Goal: Obtain resource: Obtain resource

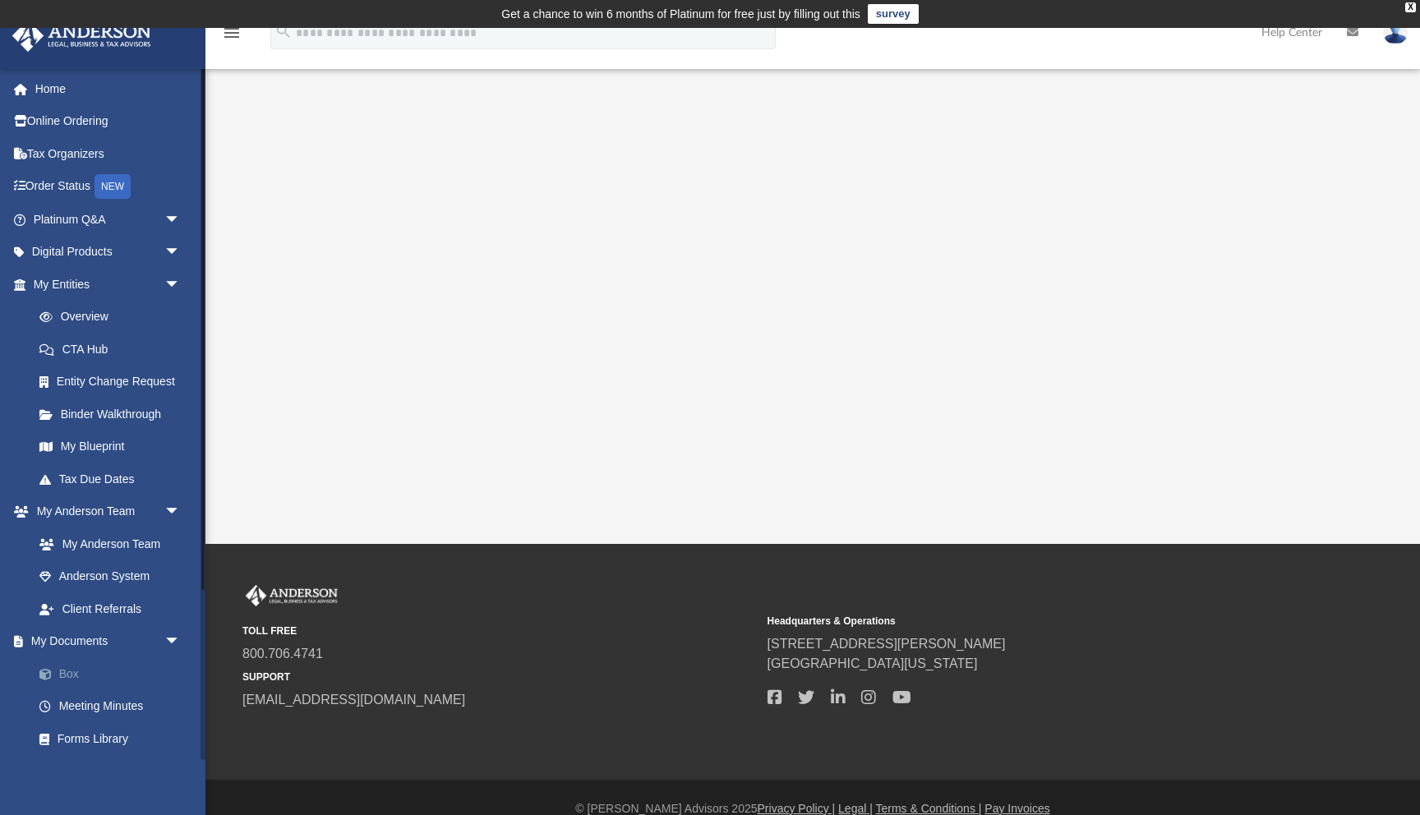
click at [98, 668] on link "Box" at bounding box center [114, 673] width 182 height 33
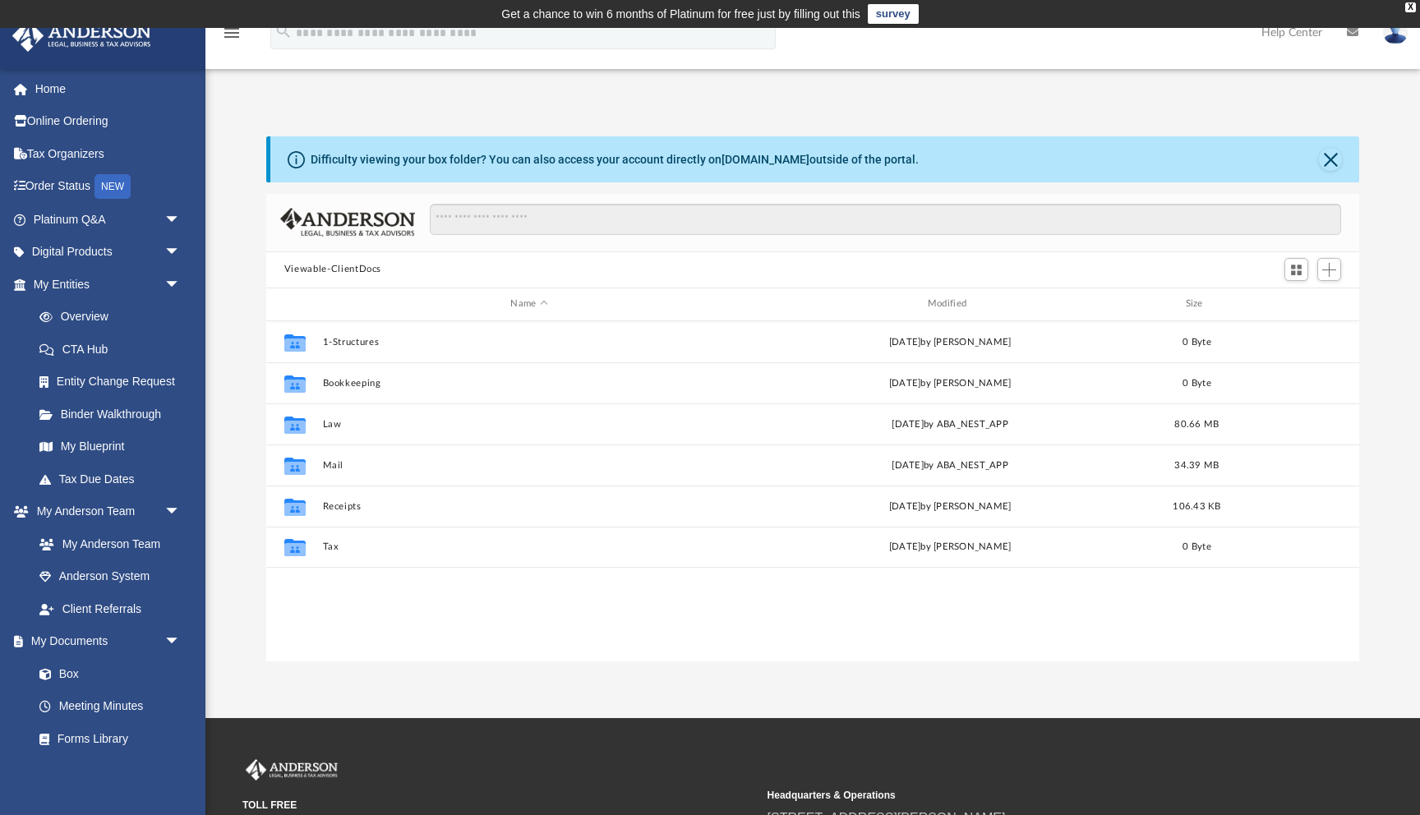
scroll to position [373, 1093]
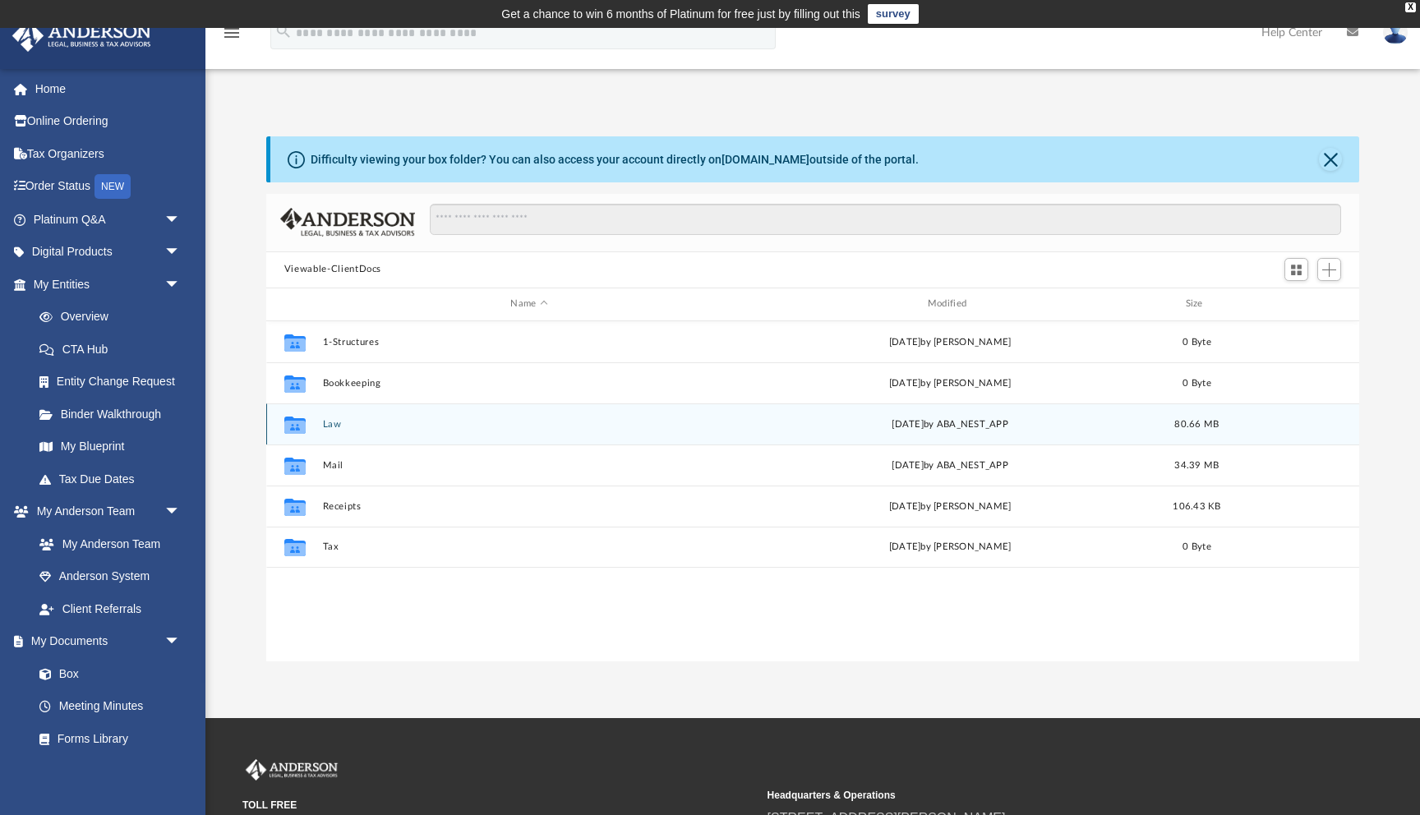
click at [330, 426] on button "Law" at bounding box center [528, 424] width 413 height 11
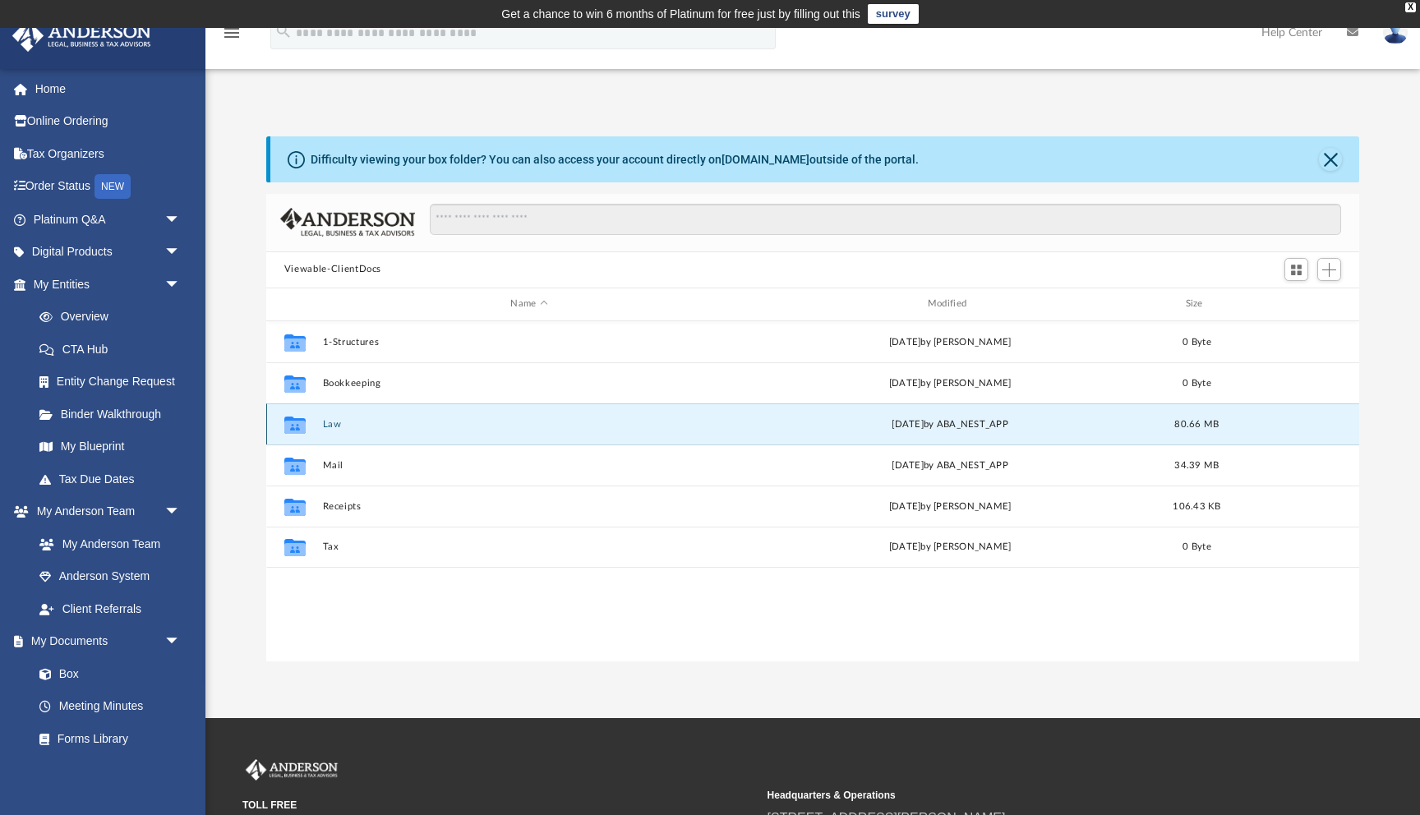
click at [330, 426] on button "Law" at bounding box center [528, 424] width 413 height 11
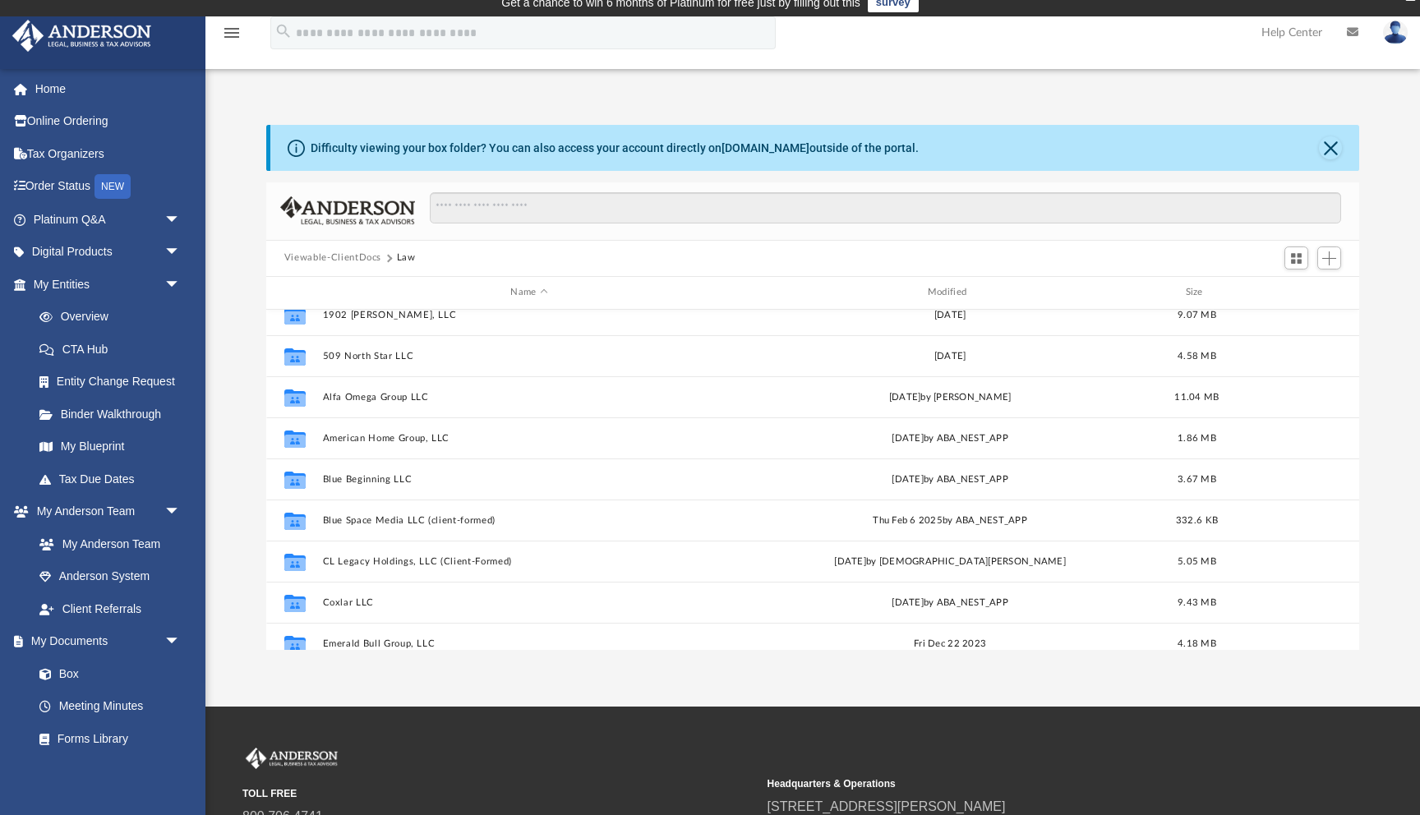
scroll to position [24, 0]
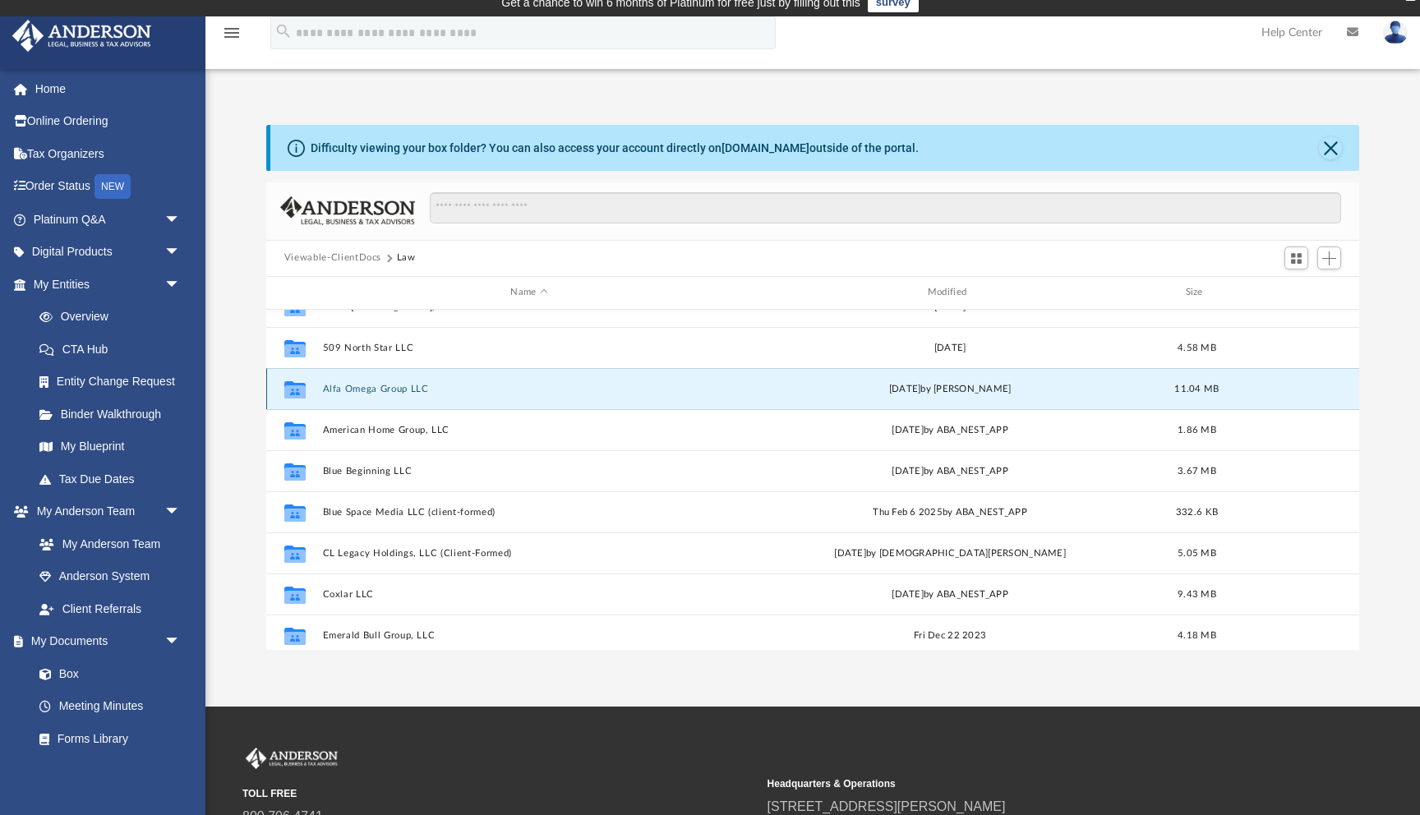
click at [403, 391] on button "Alfa Omega Group LLC" at bounding box center [528, 389] width 413 height 11
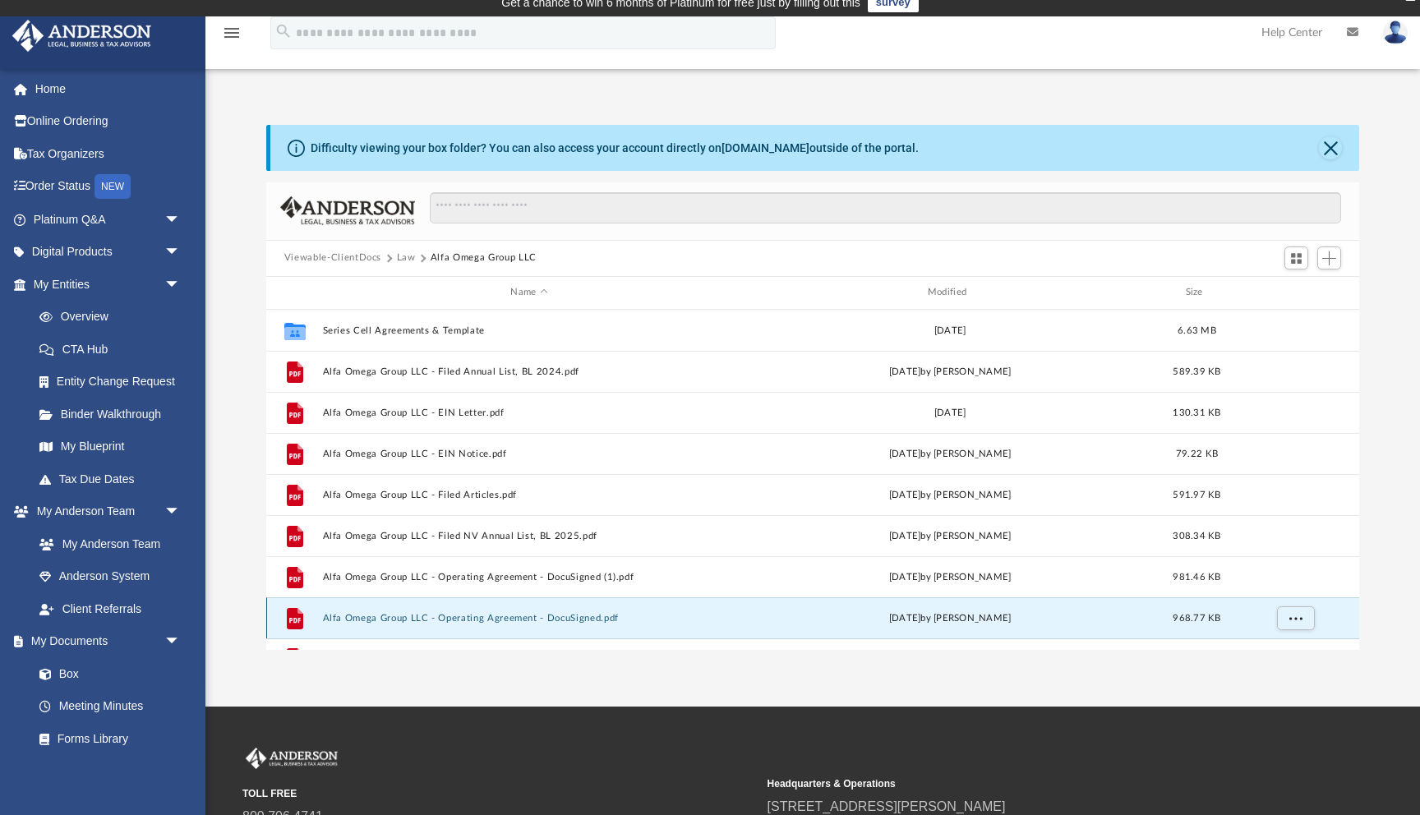
click at [572, 620] on button "Alfa Omega Group LLC - Operating Agreement - DocuSigned.pdf" at bounding box center [528, 618] width 413 height 11
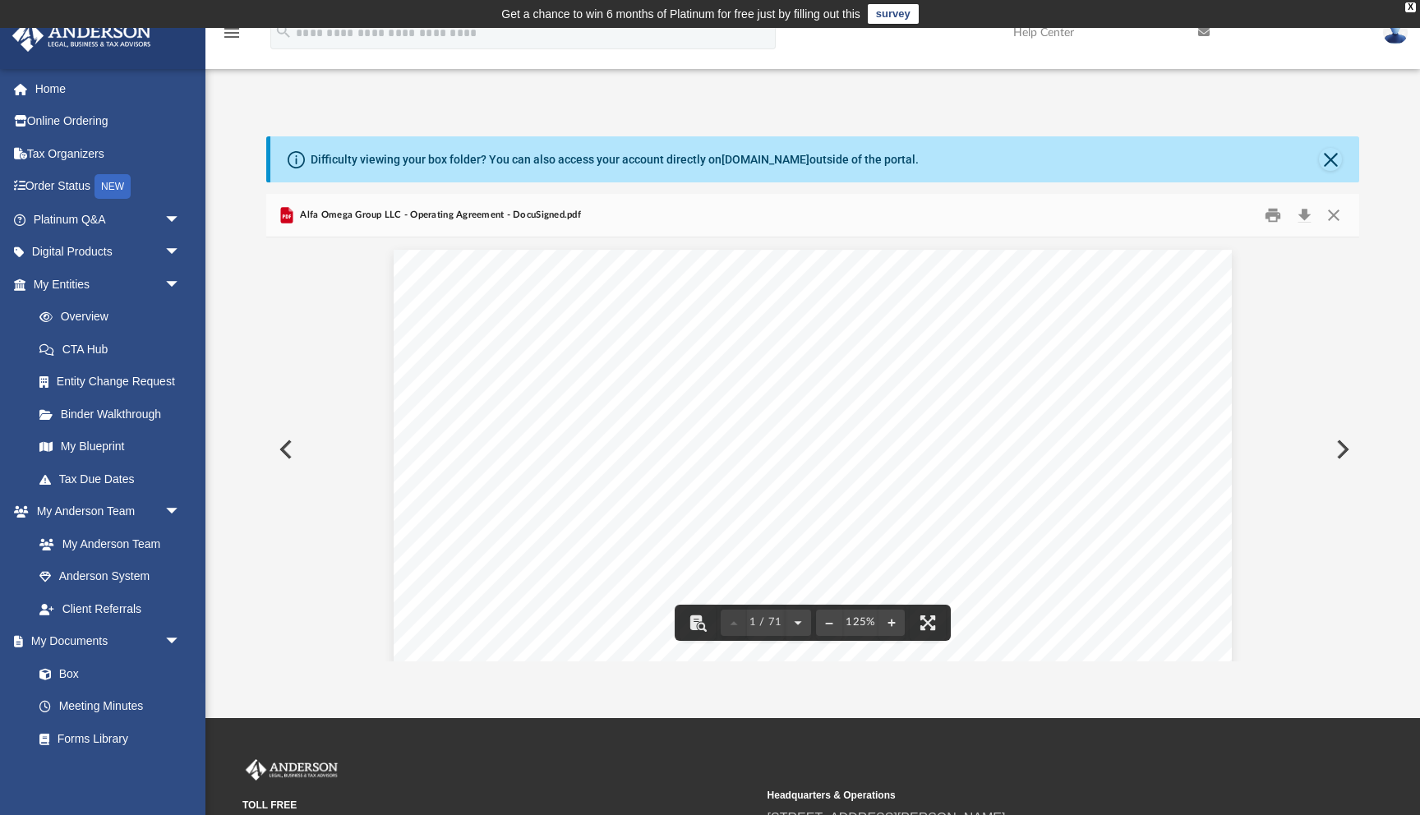
click at [274, 452] on button "Preview" at bounding box center [284, 449] width 36 height 46
click at [1332, 214] on button "Close" at bounding box center [1334, 214] width 30 height 25
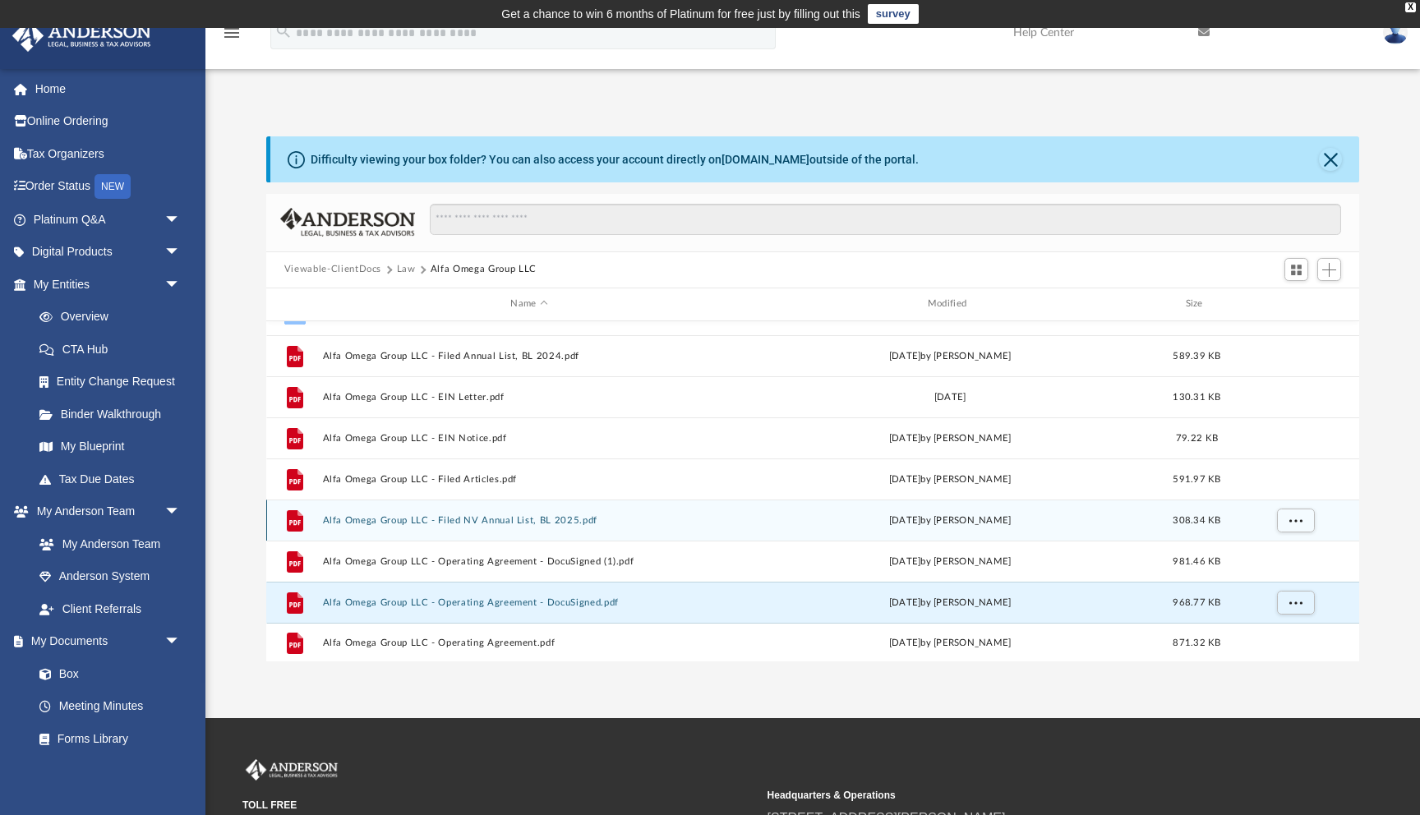
scroll to position [21, 0]
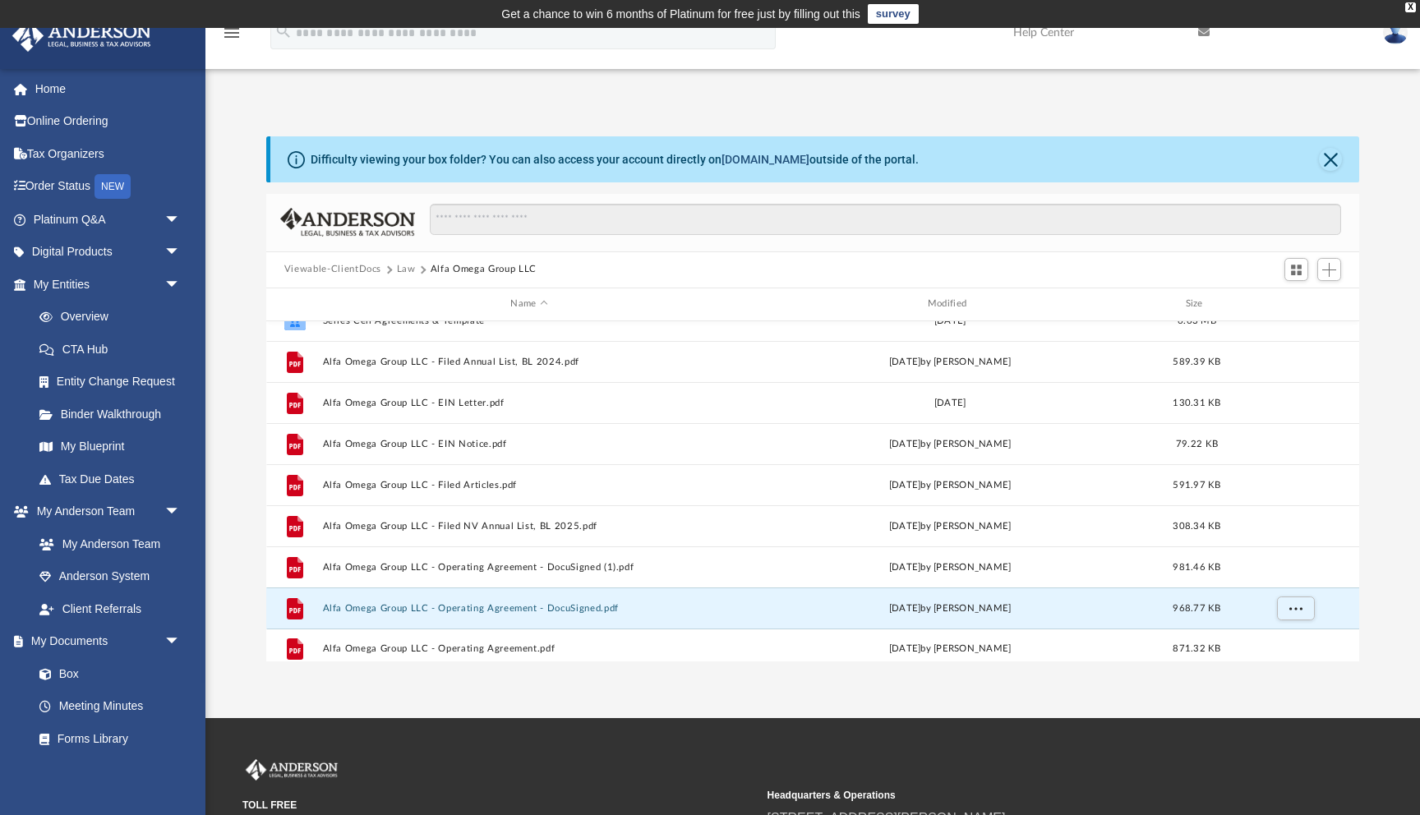
click at [771, 158] on link "[DOMAIN_NAME]" at bounding box center [766, 159] width 88 height 13
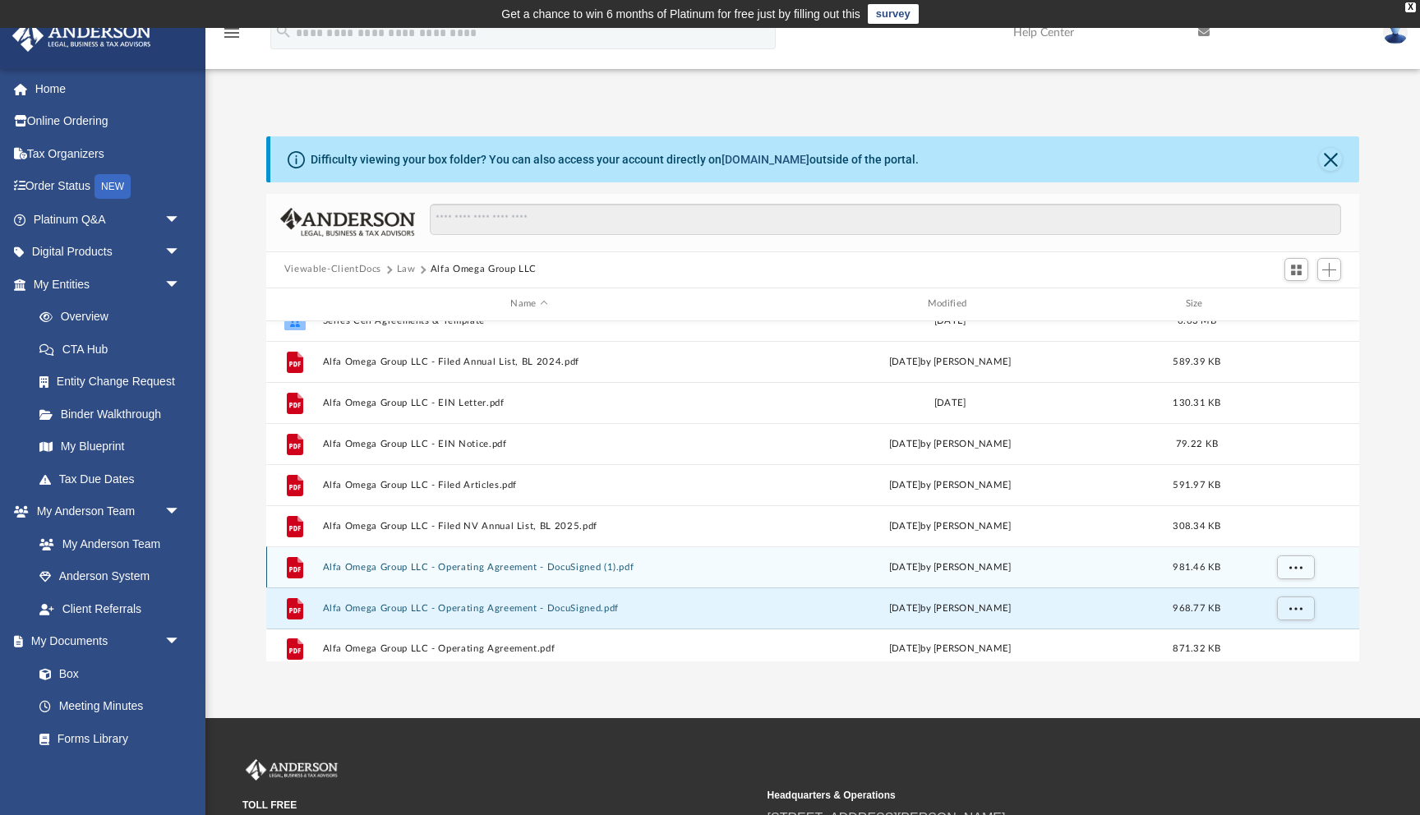
scroll to position [0, 0]
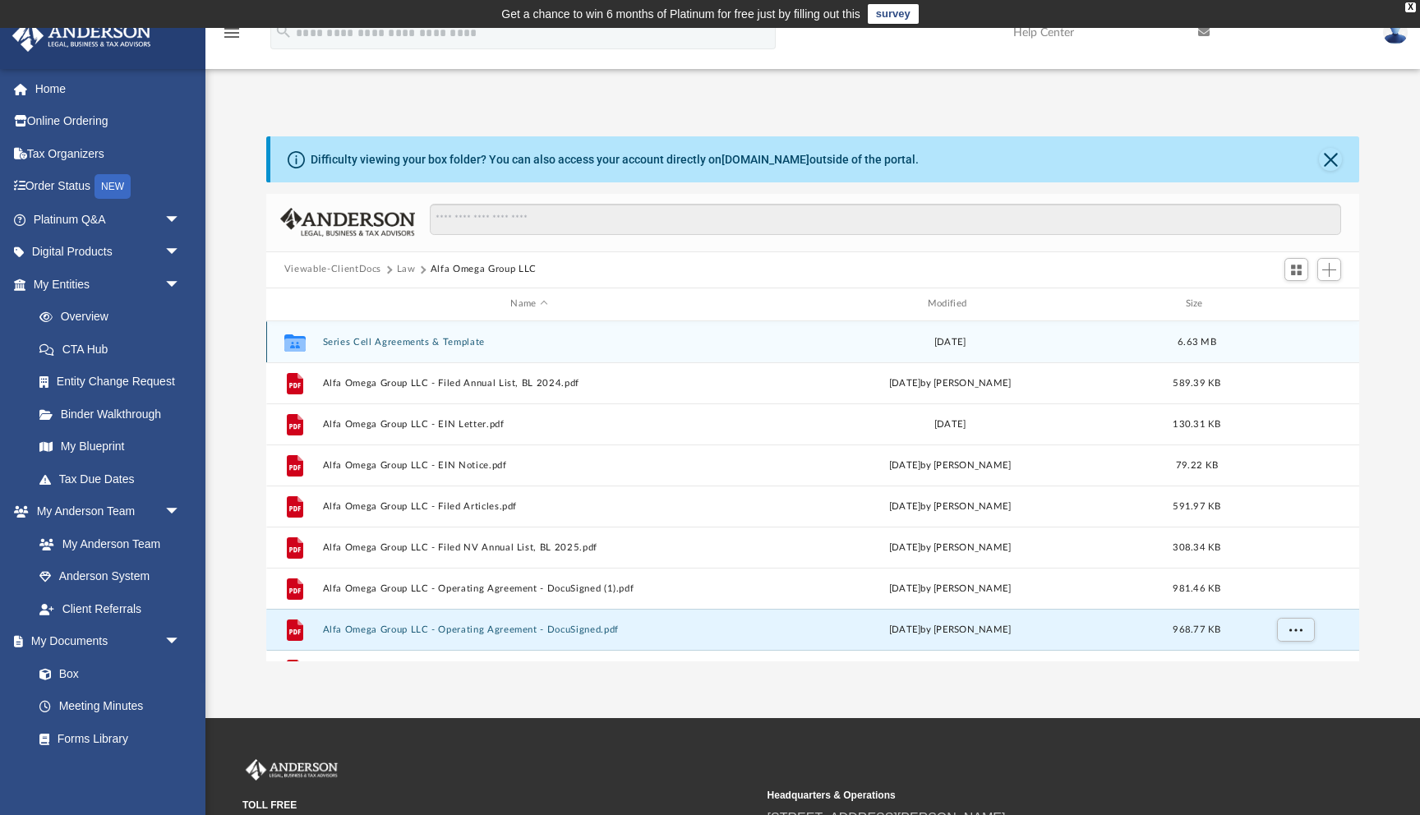
click at [454, 338] on button "Series Cell Agreements & Template" at bounding box center [528, 342] width 413 height 11
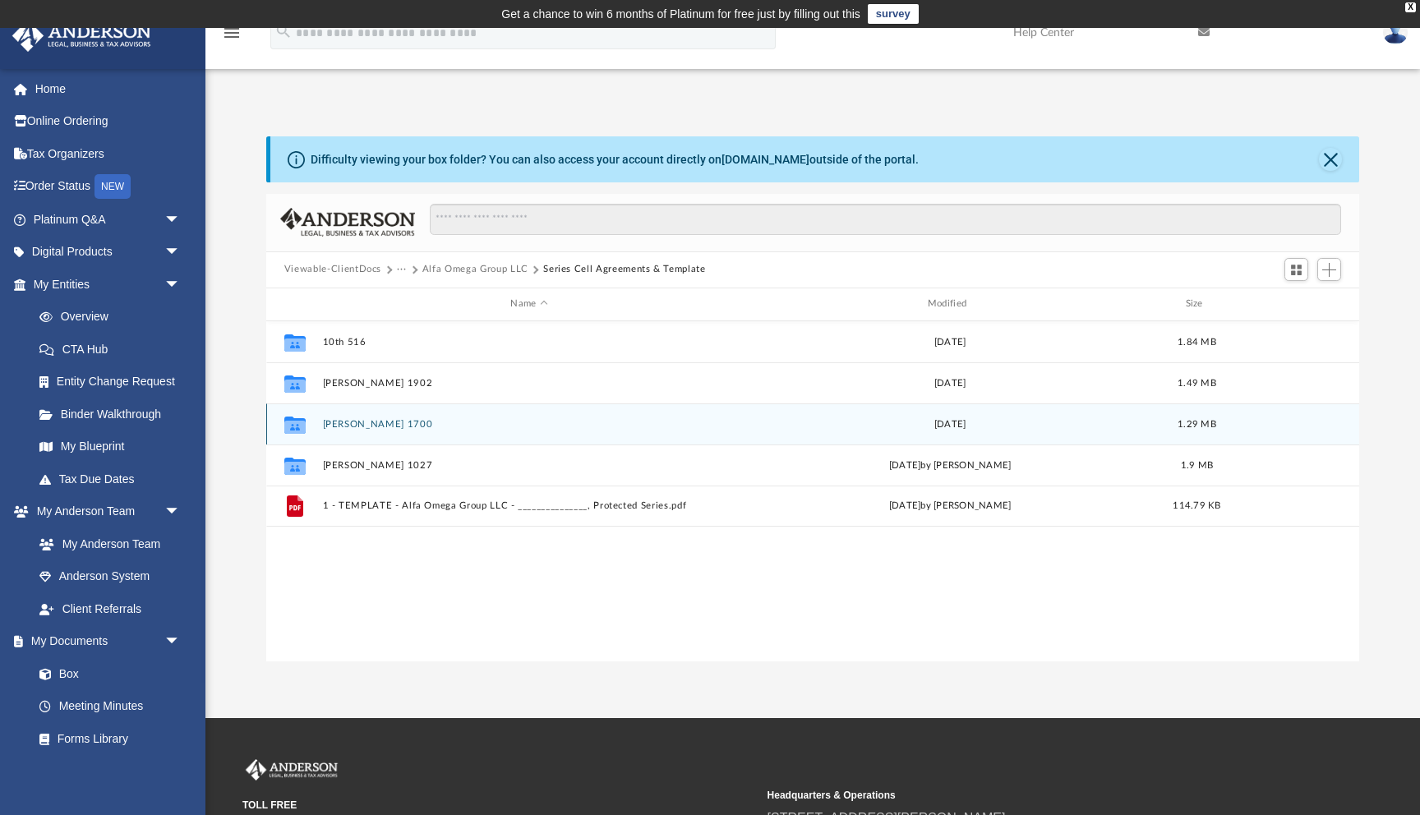
click at [384, 419] on button "[PERSON_NAME] 1700" at bounding box center [528, 424] width 413 height 11
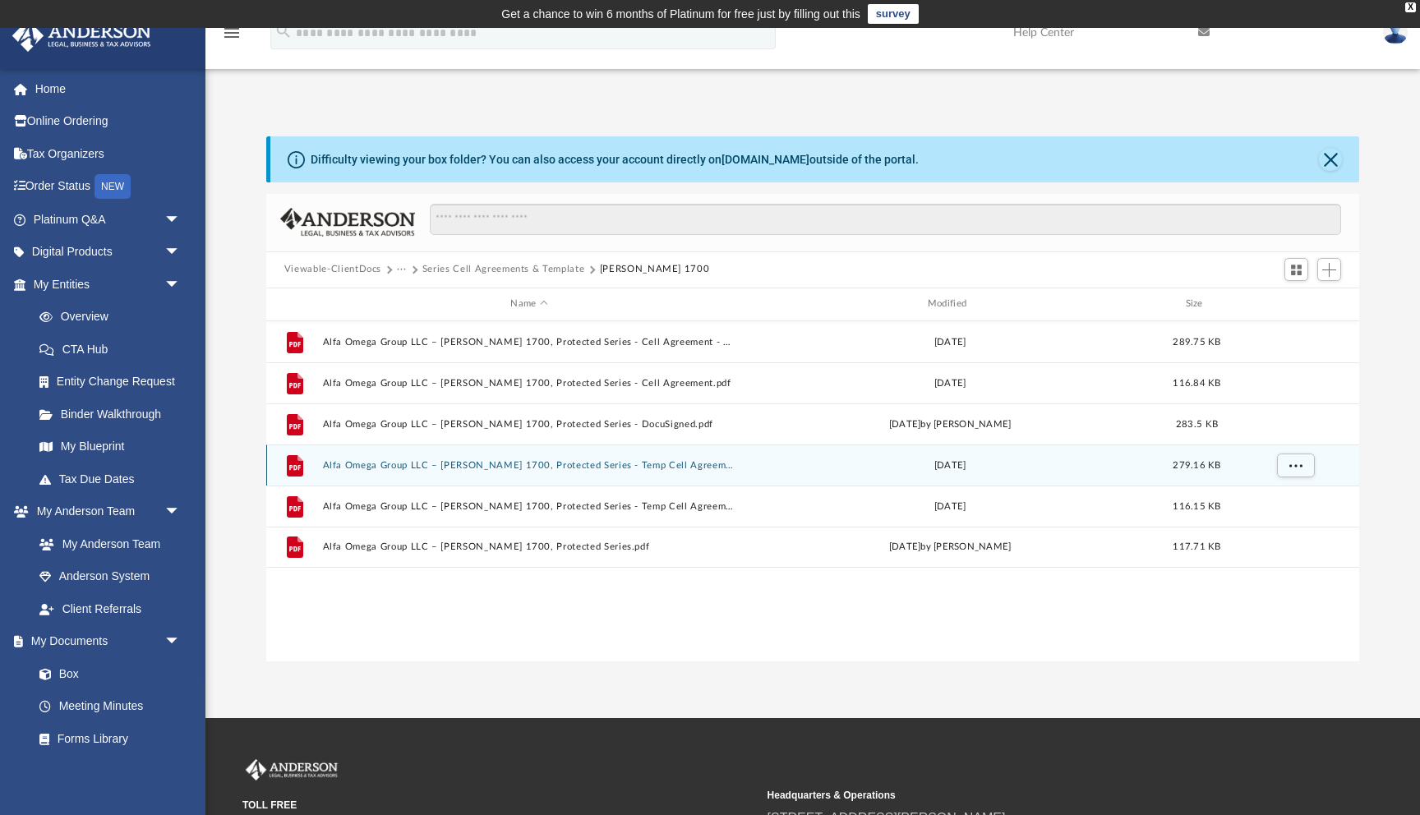
click at [671, 469] on button "Alfa Omega Group LLC – [PERSON_NAME] 1700, Protected Series - Temp Cell Agreeme…" at bounding box center [528, 465] width 413 height 11
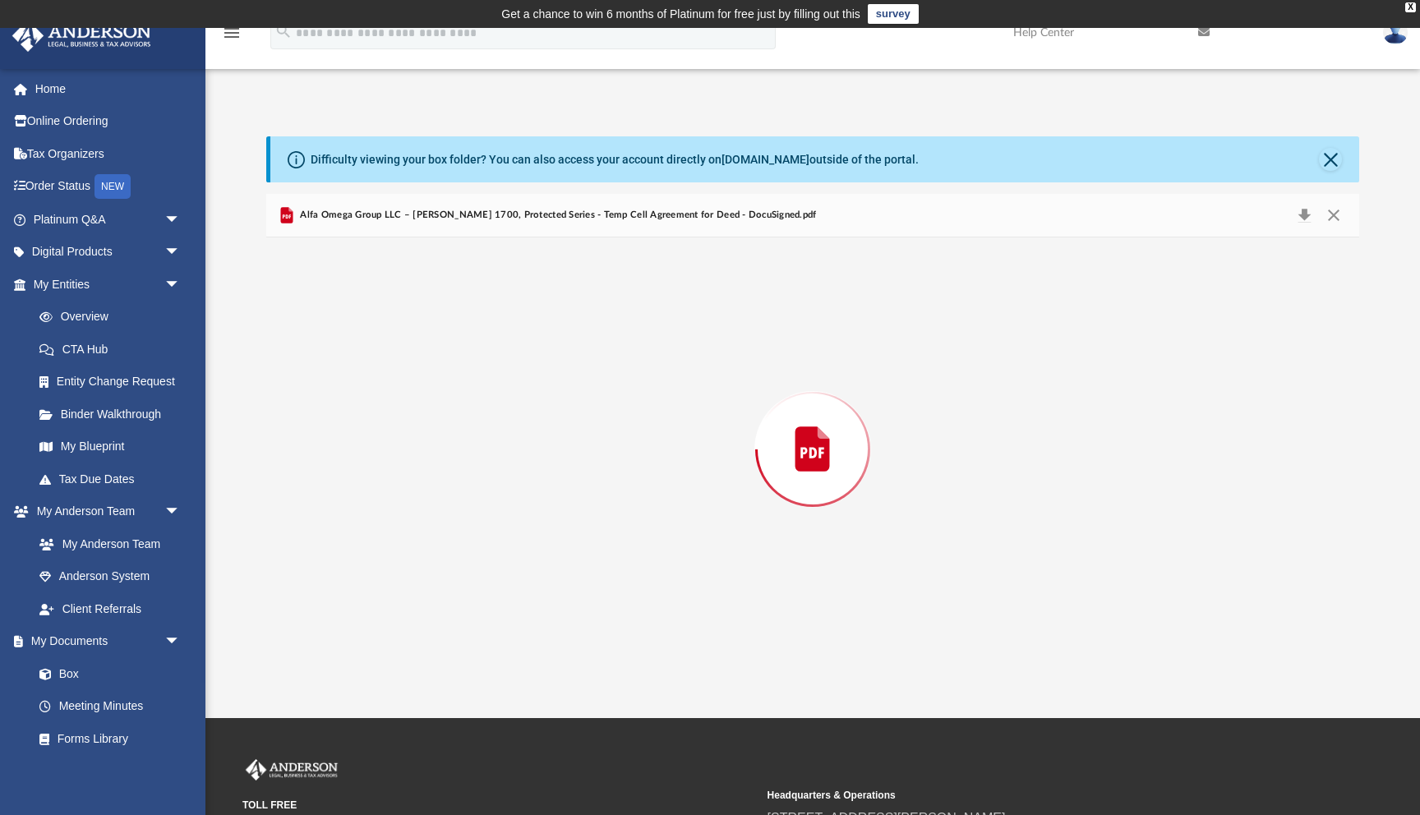
click at [671, 469] on div "Preview" at bounding box center [812, 449] width 1093 height 424
